Goal: Find contact information: Find contact information

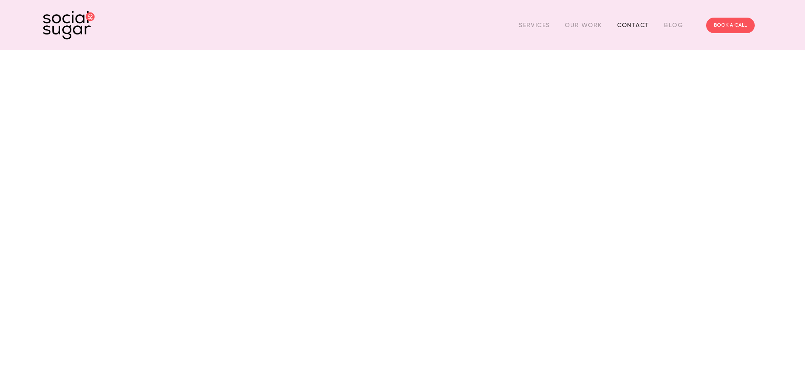
click at [633, 25] on link "Contact" at bounding box center [633, 24] width 32 height 13
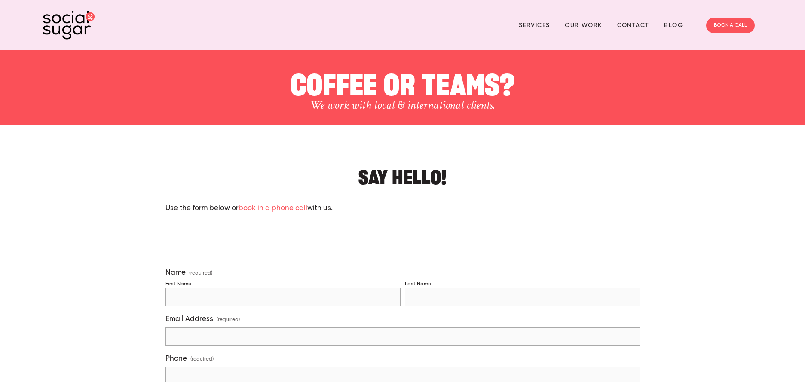
click at [72, 21] on img at bounding box center [69, 25] width 52 height 29
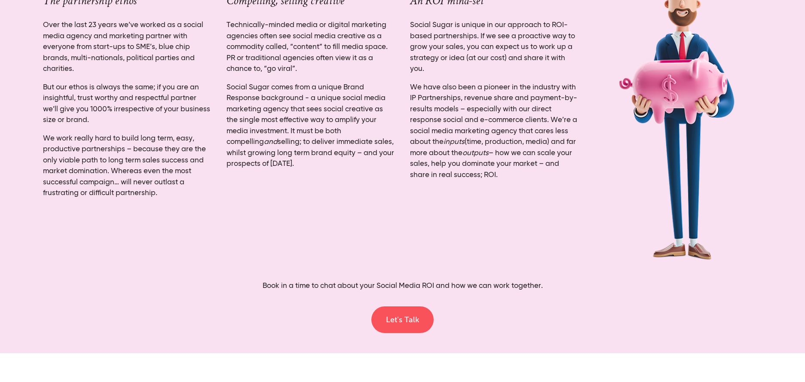
scroll to position [2750, 0]
